Goal: Task Accomplishment & Management: Manage account settings

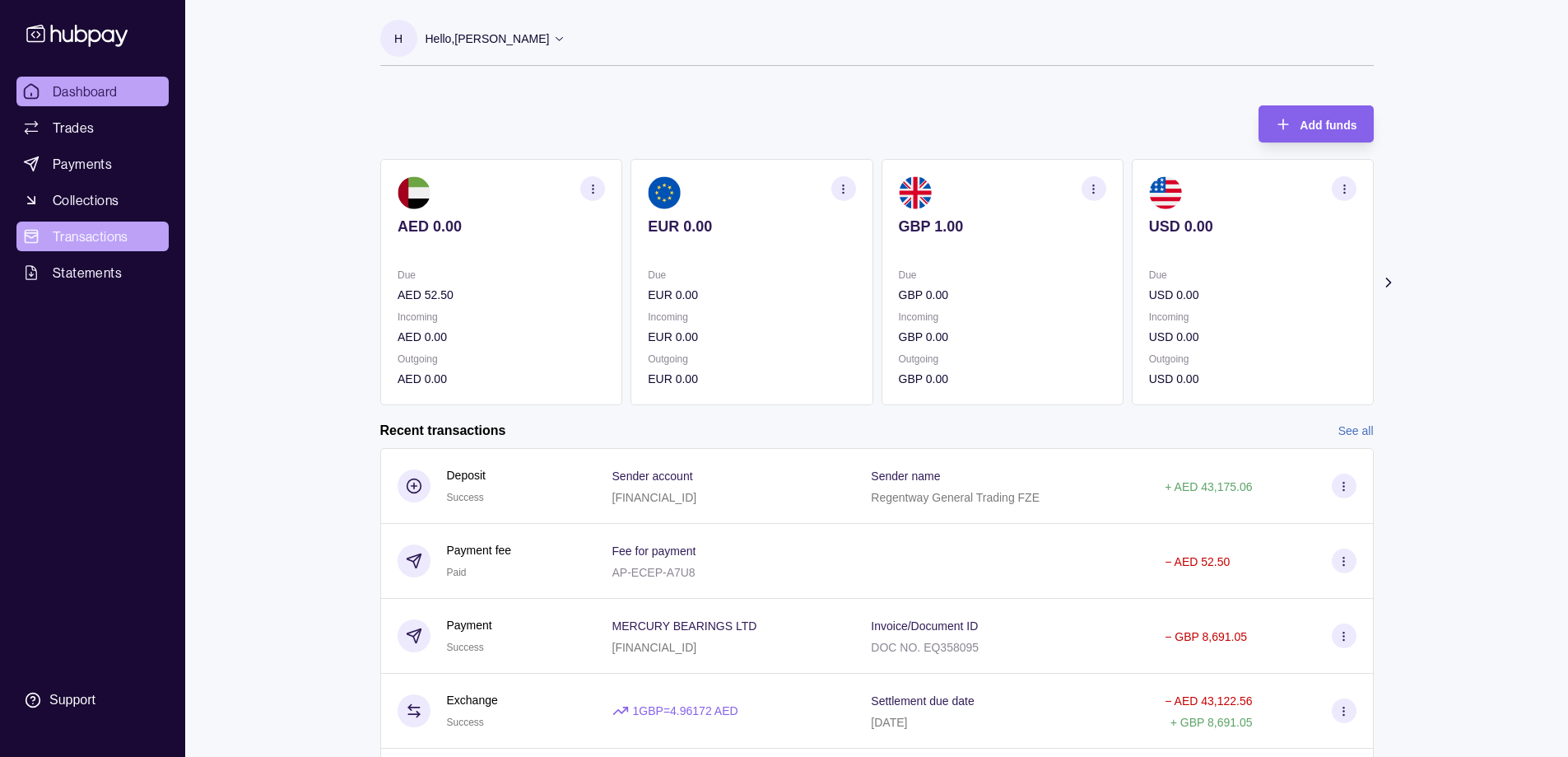
click at [108, 234] on span "Transactions" at bounding box center [90, 236] width 76 height 19
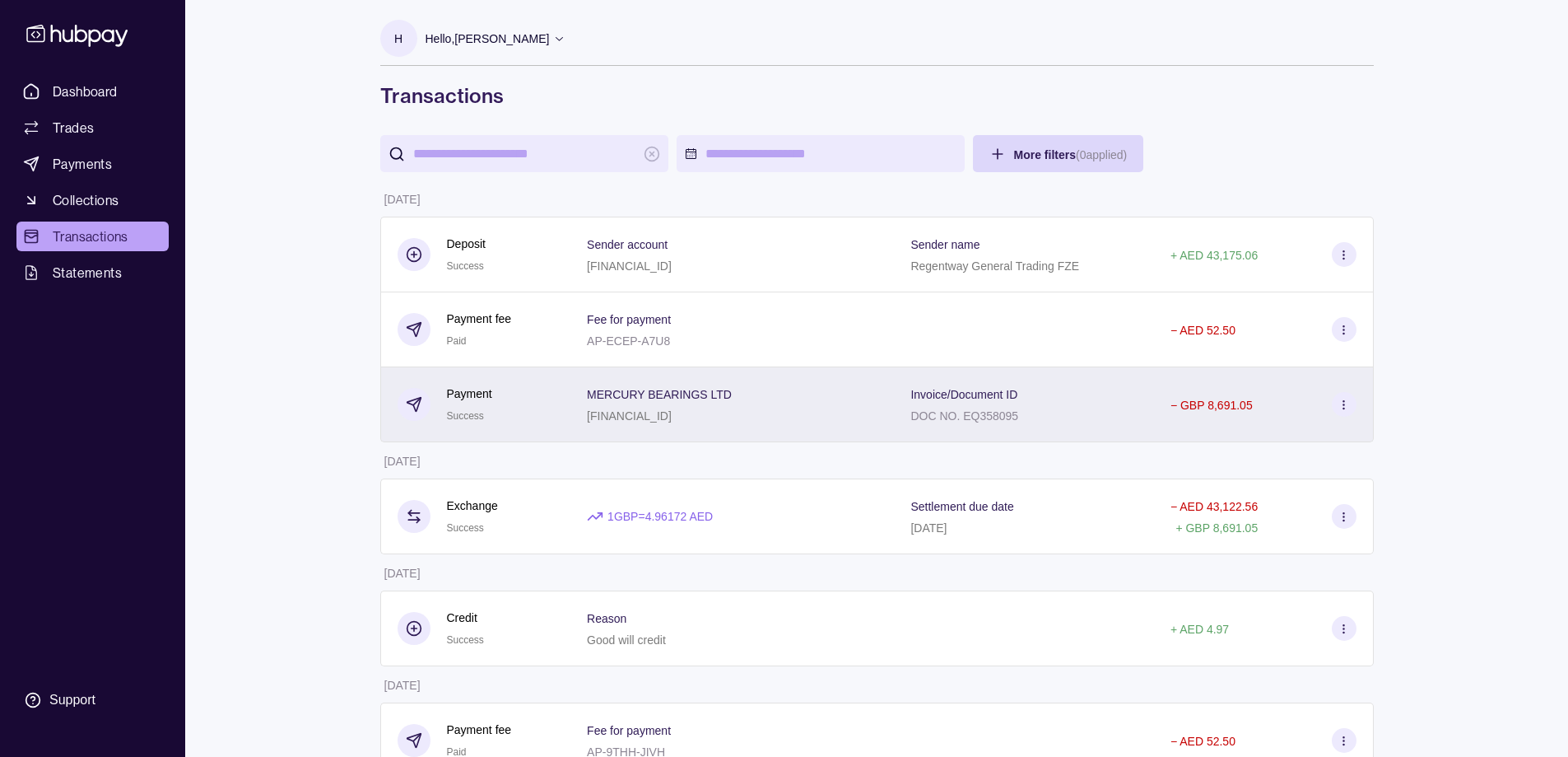
click at [1343, 406] on icon at bounding box center [1344, 404] width 13 height 13
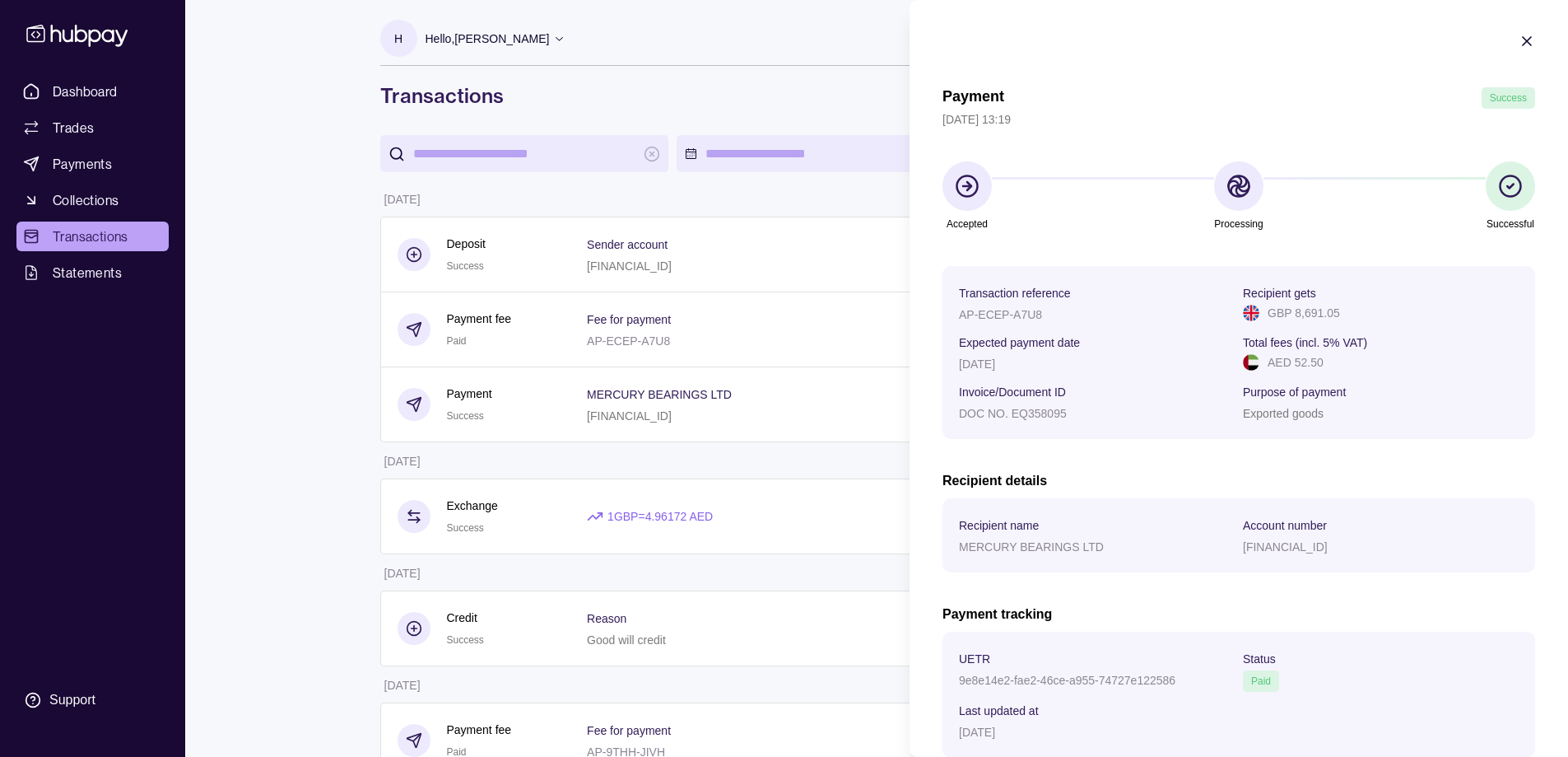
scroll to position [104, 0]
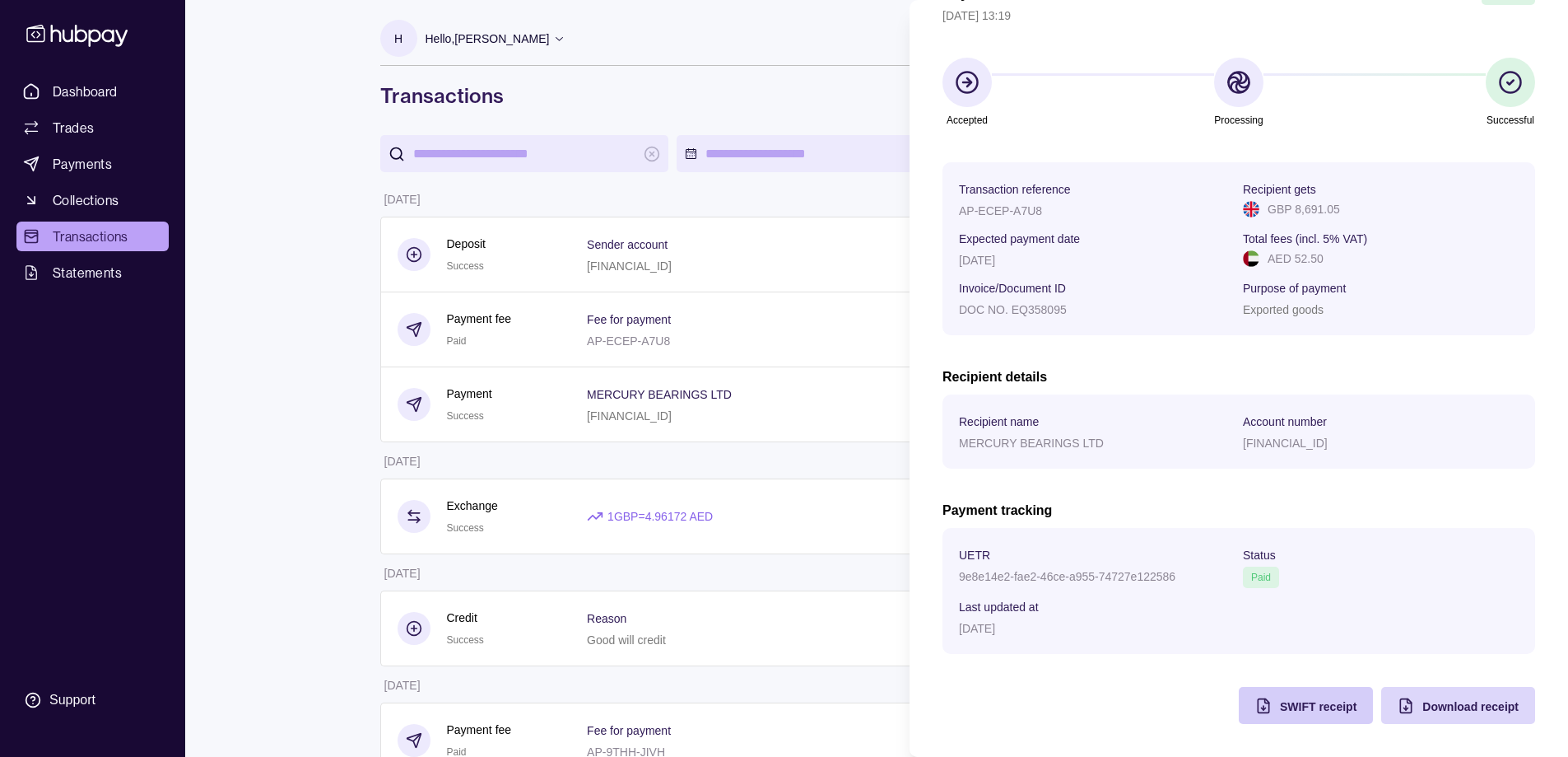
click at [1291, 705] on span "SWIFT receipt" at bounding box center [1317, 706] width 77 height 14
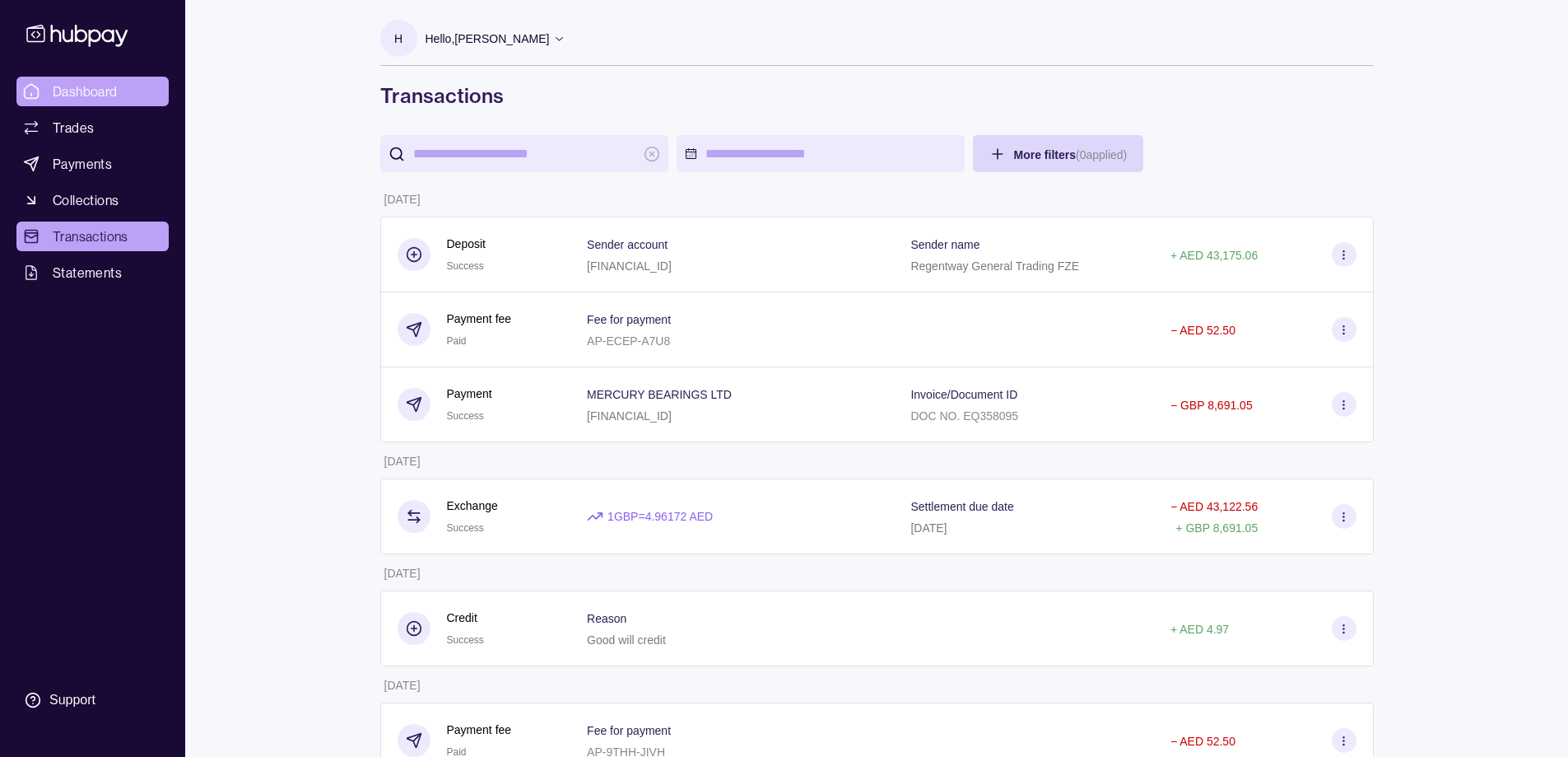
click at [83, 100] on span "Dashboard" at bounding box center [85, 91] width 65 height 19
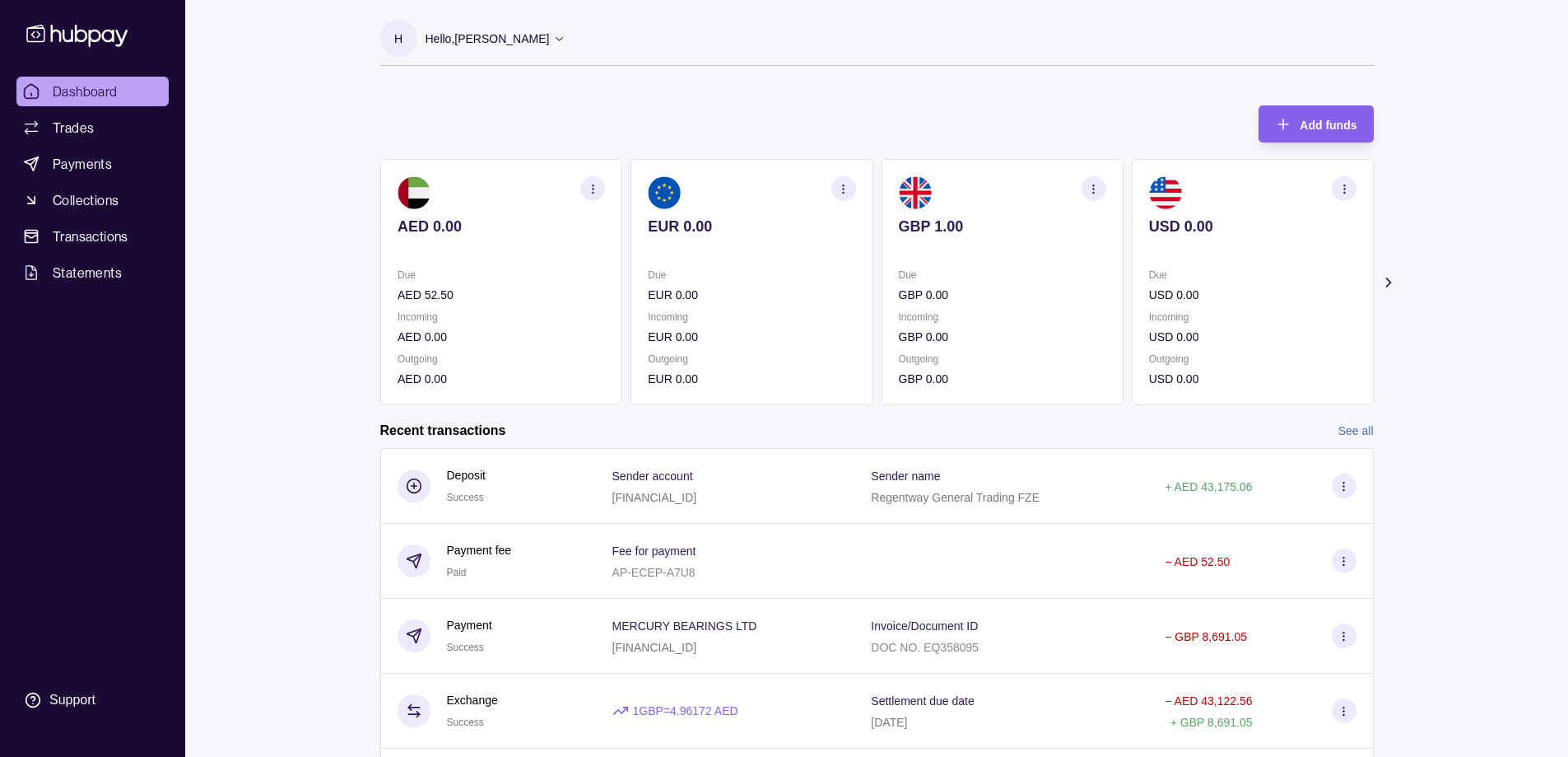
click at [539, 41] on p "Hello, [PERSON_NAME]" at bounding box center [488, 38] width 124 height 18
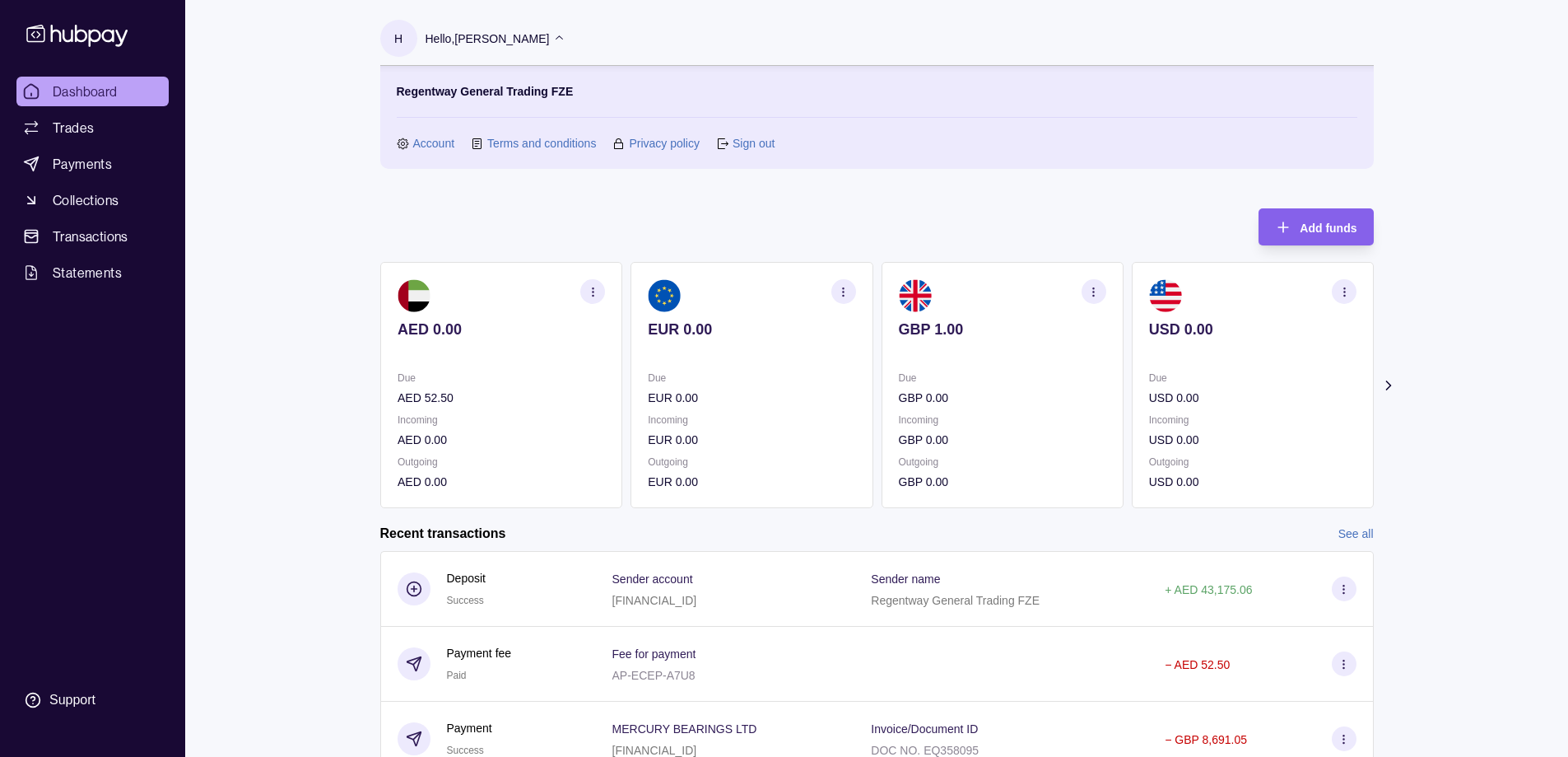
click at [731, 147] on section "Sign out" at bounding box center [745, 143] width 58 height 18
click at [752, 147] on link "Sign out" at bounding box center [753, 143] width 42 height 18
